Goal: Information Seeking & Learning: Learn about a topic

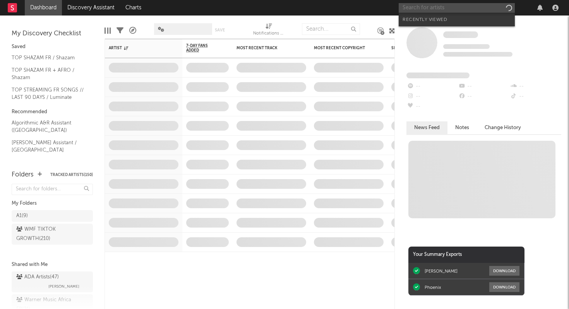
click at [442, 6] on input "text" at bounding box center [457, 8] width 116 height 10
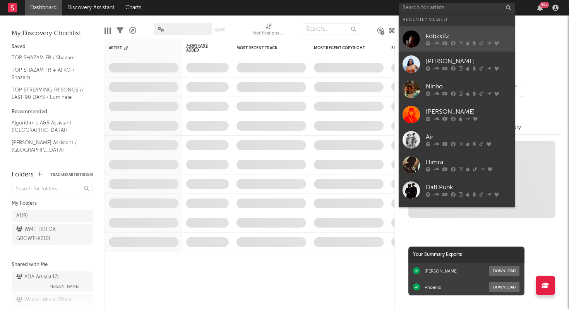
click at [440, 36] on div "kobzx2z" at bounding box center [468, 36] width 85 height 9
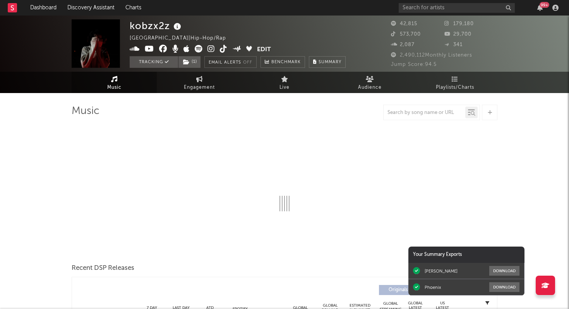
select select "6m"
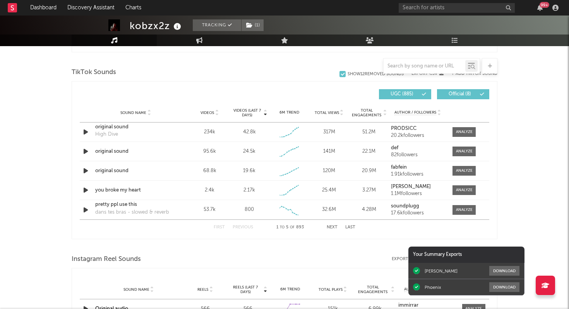
scroll to position [508, 0]
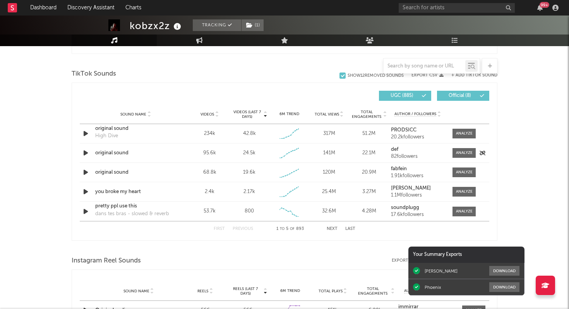
click at [88, 153] on icon "button" at bounding box center [86, 153] width 8 height 10
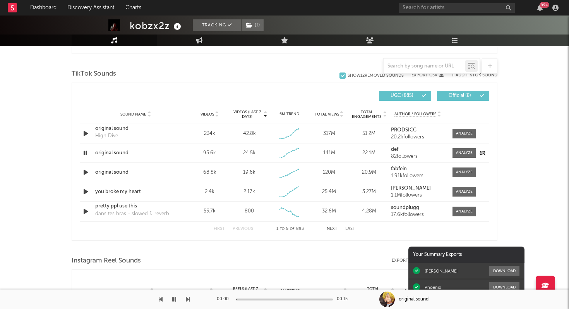
click at [87, 153] on icon "button" at bounding box center [85, 153] width 7 height 10
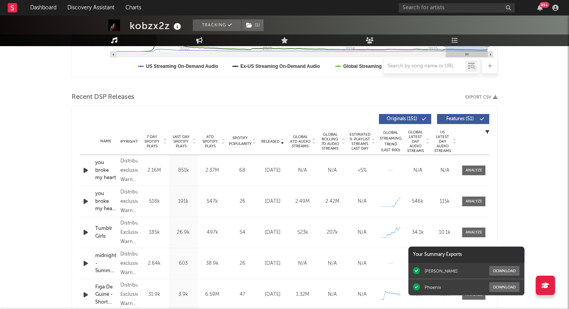
scroll to position [0, 0]
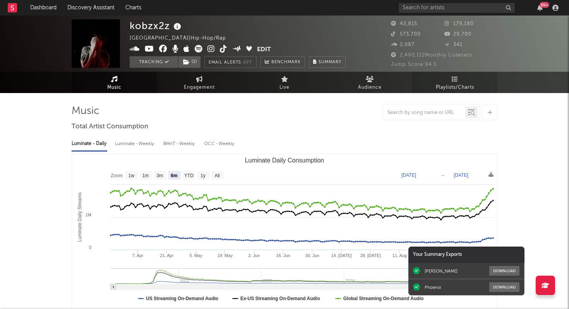
click at [457, 82] on icon at bounding box center [455, 79] width 7 height 6
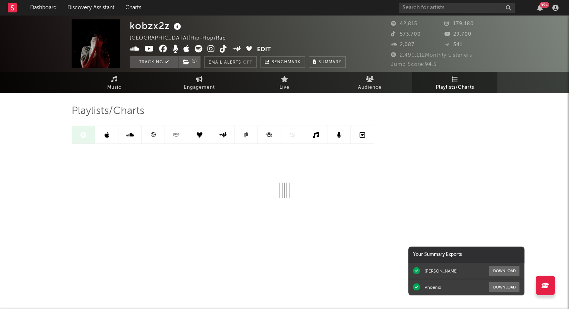
click at [150, 134] on link at bounding box center [153, 134] width 23 height 17
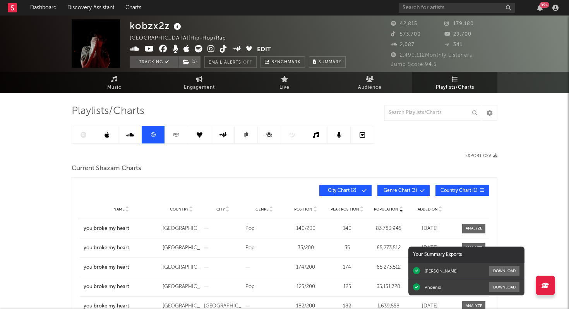
click at [425, 207] on span "Added On" at bounding box center [428, 209] width 20 height 5
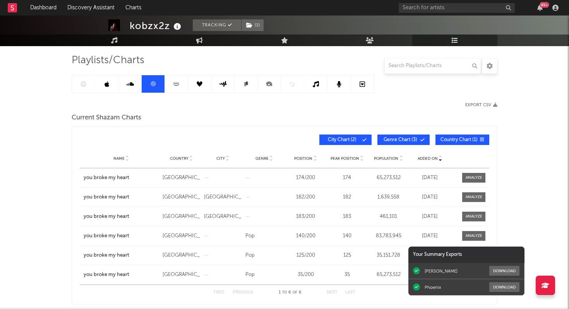
scroll to position [50, 0]
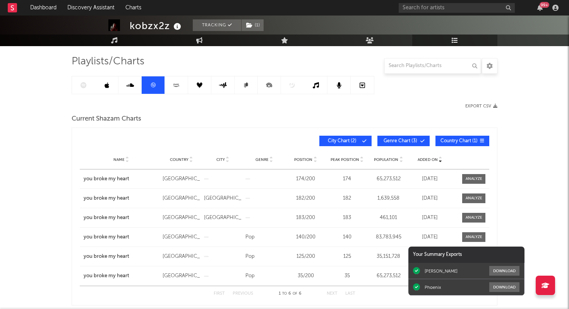
click at [111, 86] on link at bounding box center [106, 84] width 23 height 17
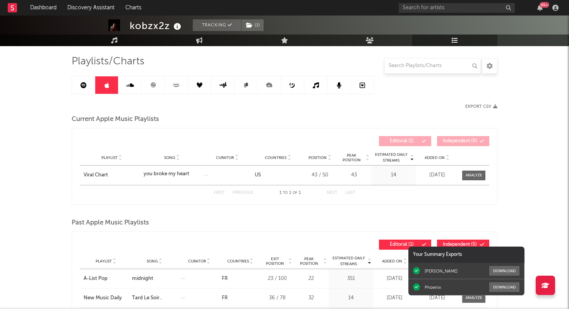
click at [90, 85] on link at bounding box center [83, 84] width 23 height 17
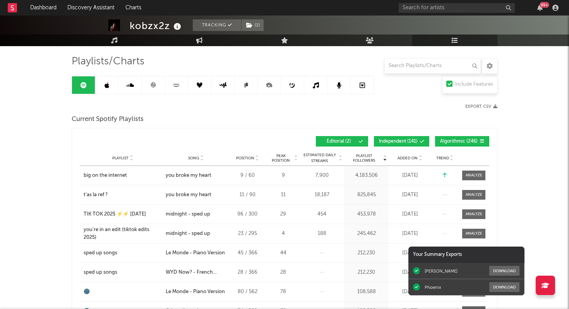
click at [410, 159] on span "Added On" at bounding box center [408, 158] width 20 height 5
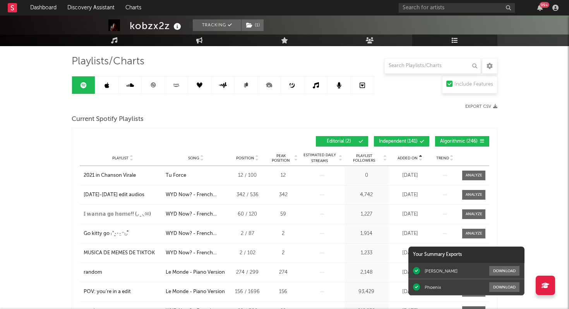
click at [410, 159] on span "Added On" at bounding box center [408, 158] width 20 height 5
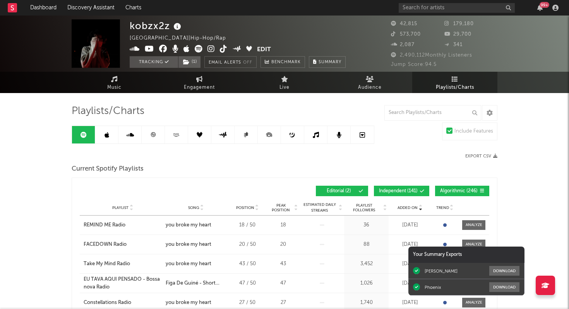
click at [245, 135] on icon at bounding box center [245, 135] width 3 height 5
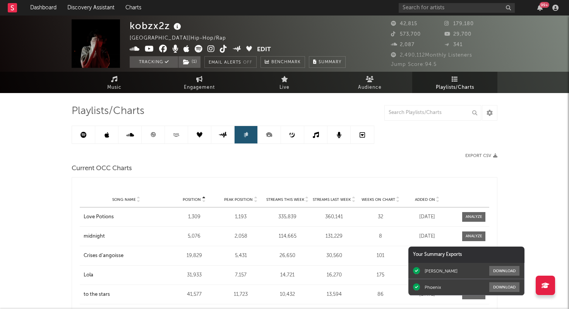
click at [154, 135] on icon at bounding box center [153, 134] width 5 height 5
